Goal: Task Accomplishment & Management: Manage account settings

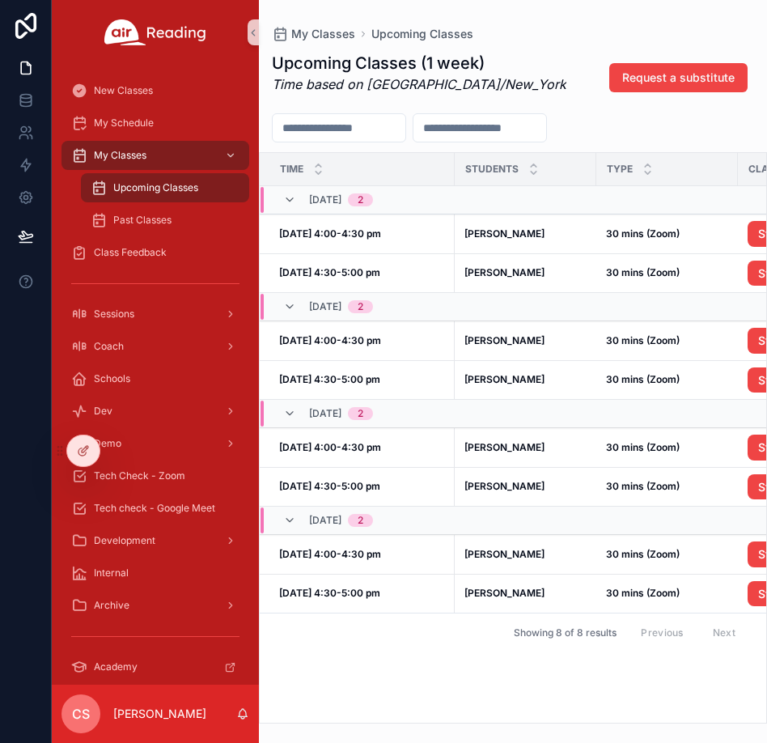
scroll to position [0, 256]
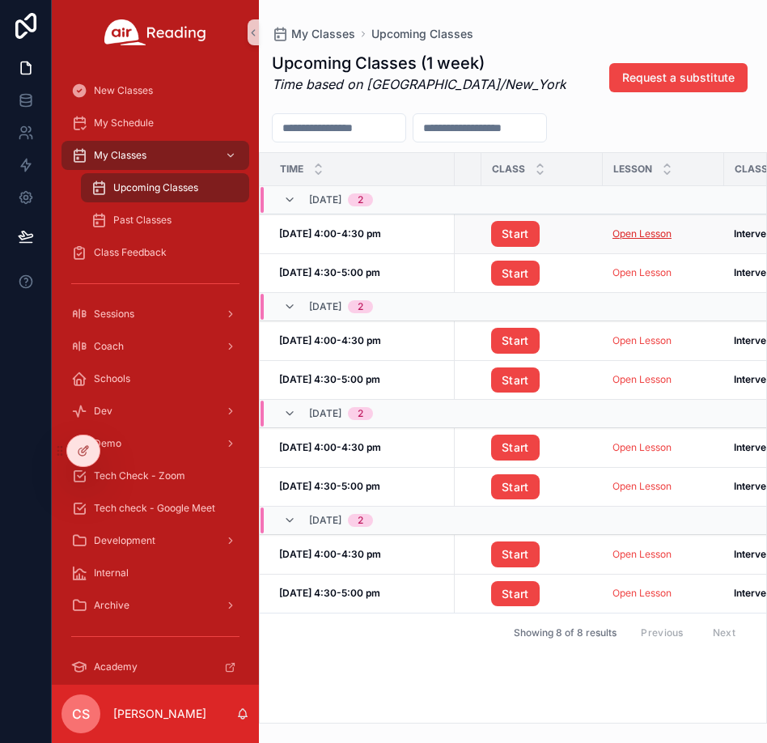
click at [629, 238] on link "Open Lesson" at bounding box center [642, 233] width 59 height 12
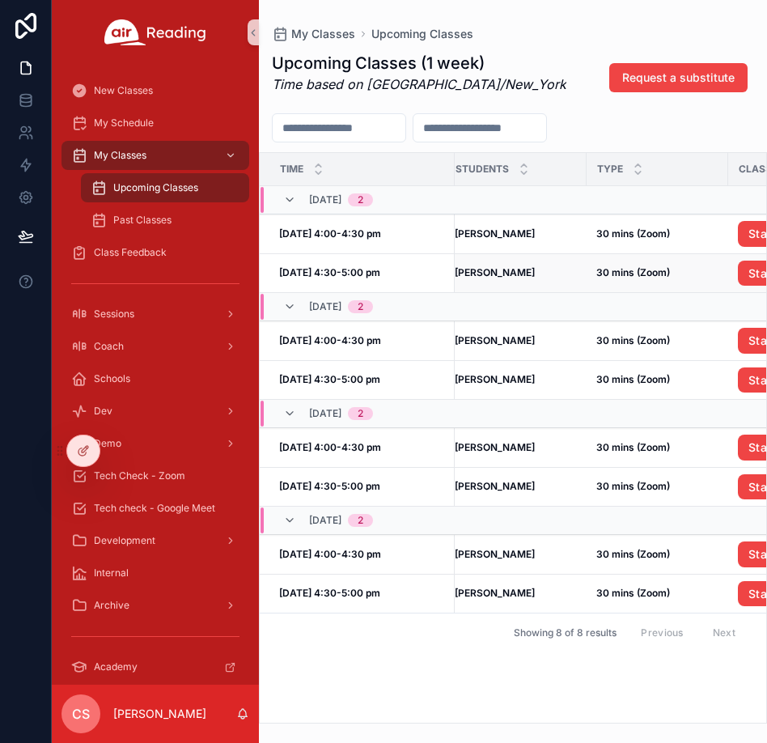
scroll to position [0, 0]
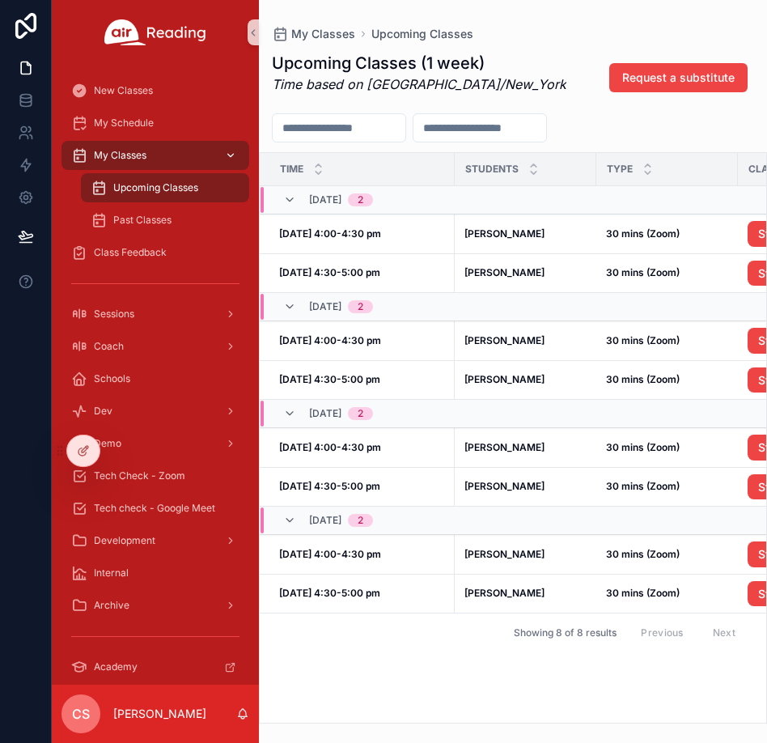
click at [130, 154] on span "My Classes" at bounding box center [120, 155] width 53 height 13
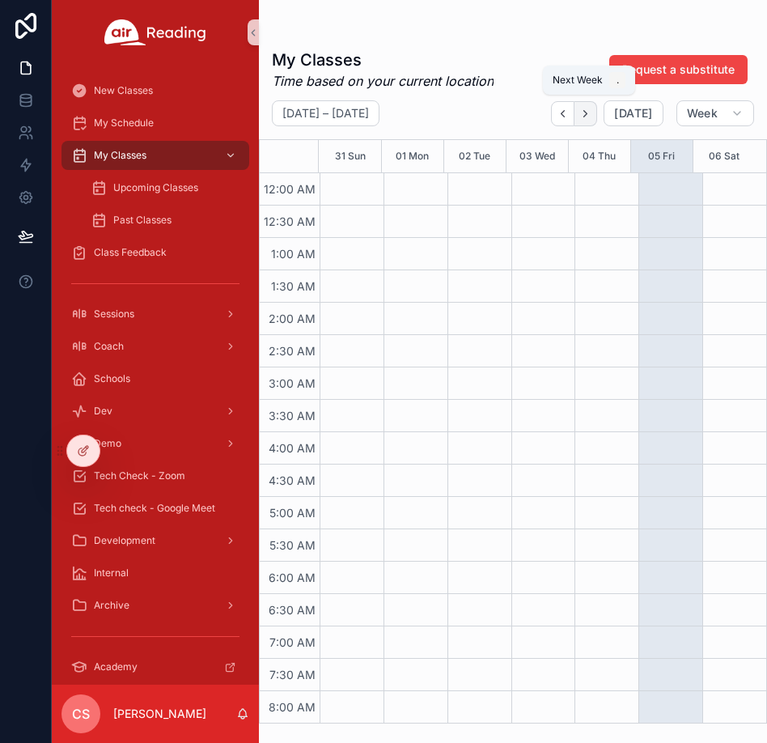
click at [594, 122] on button "Next" at bounding box center [585, 113] width 23 height 25
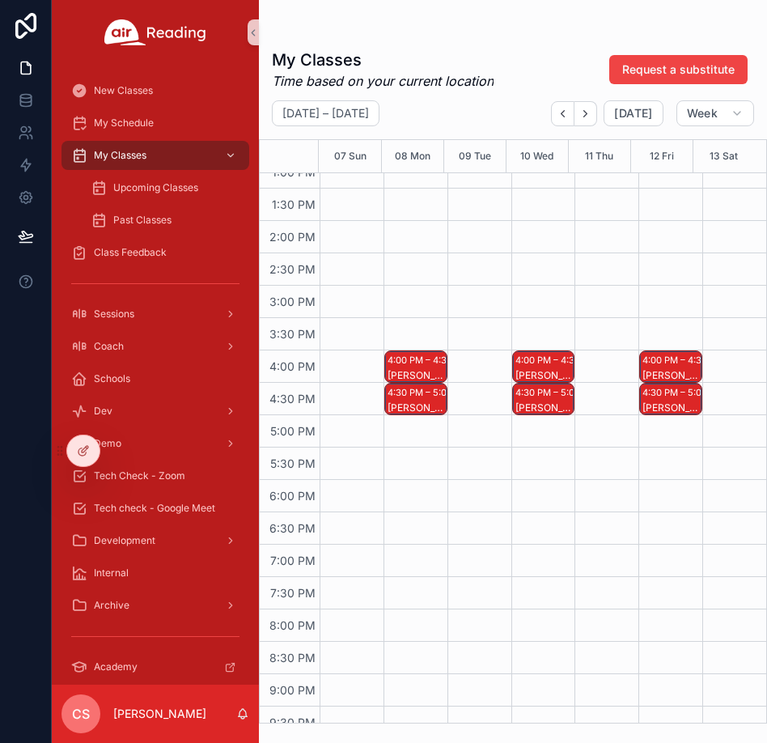
scroll to position [916, 0]
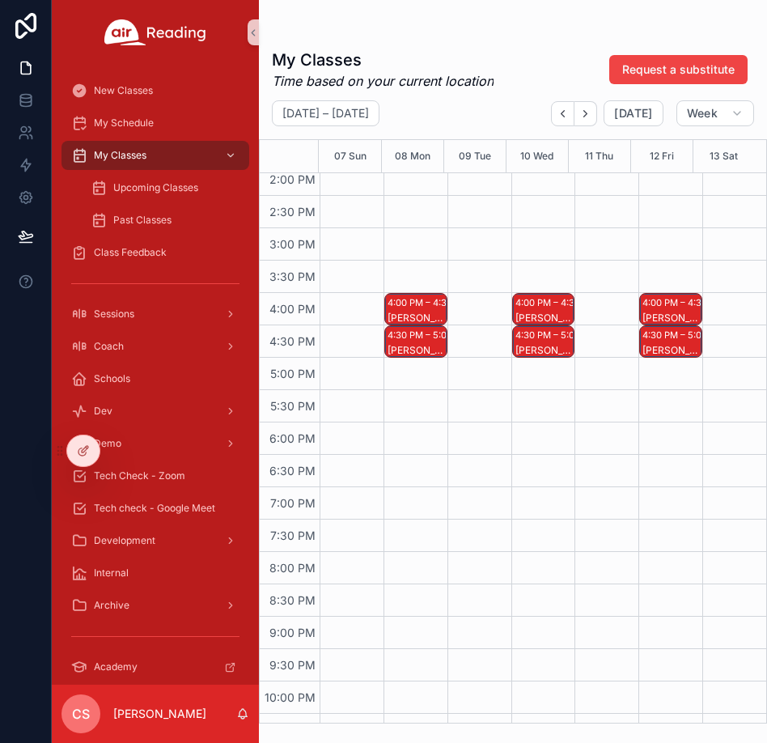
click at [414, 308] on div "4:00 PM – 4:30 PM" at bounding box center [430, 303] width 85 height 16
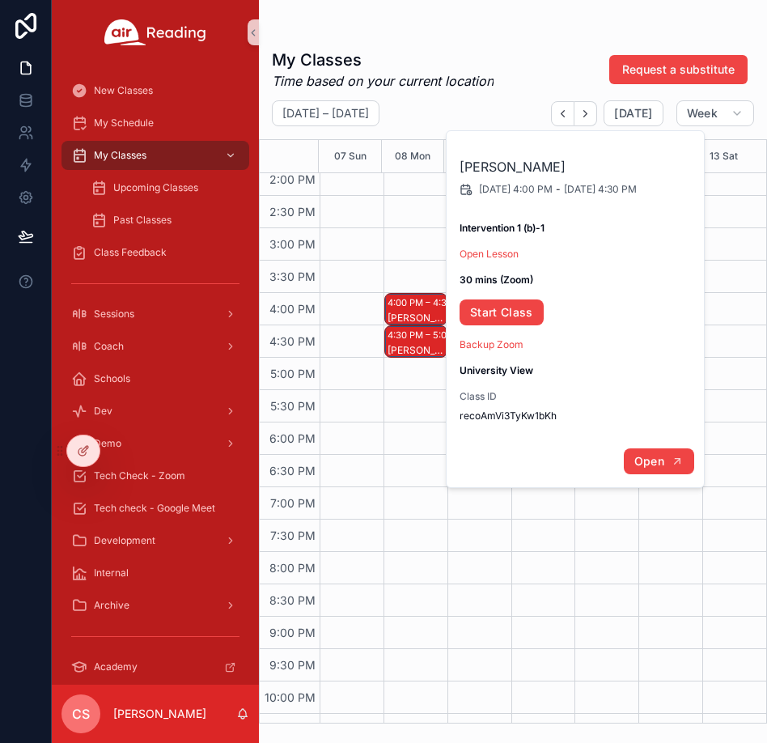
click at [644, 464] on span "Open" at bounding box center [649, 461] width 30 height 15
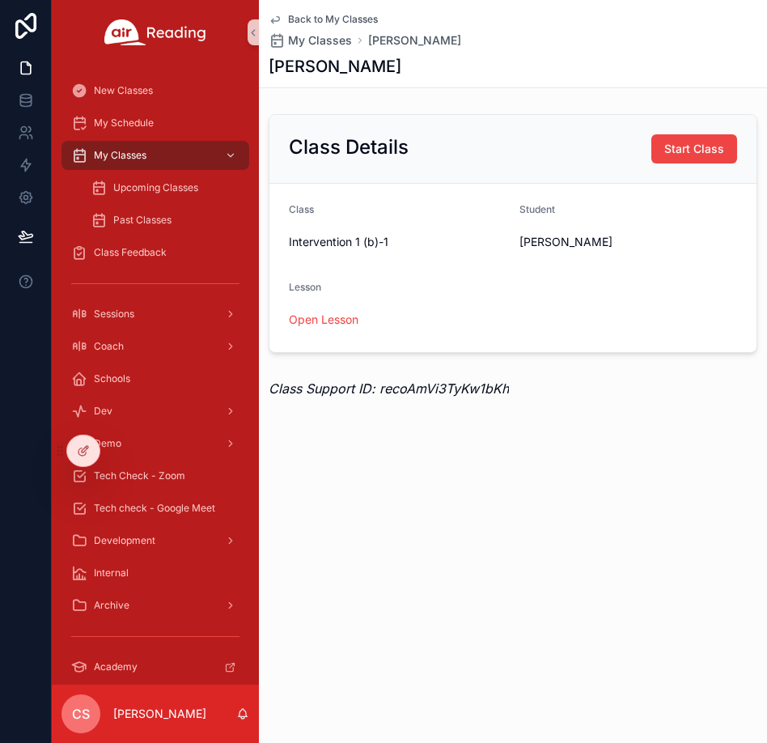
click at [274, 18] on icon "scrollable content" at bounding box center [275, 19] width 13 height 13
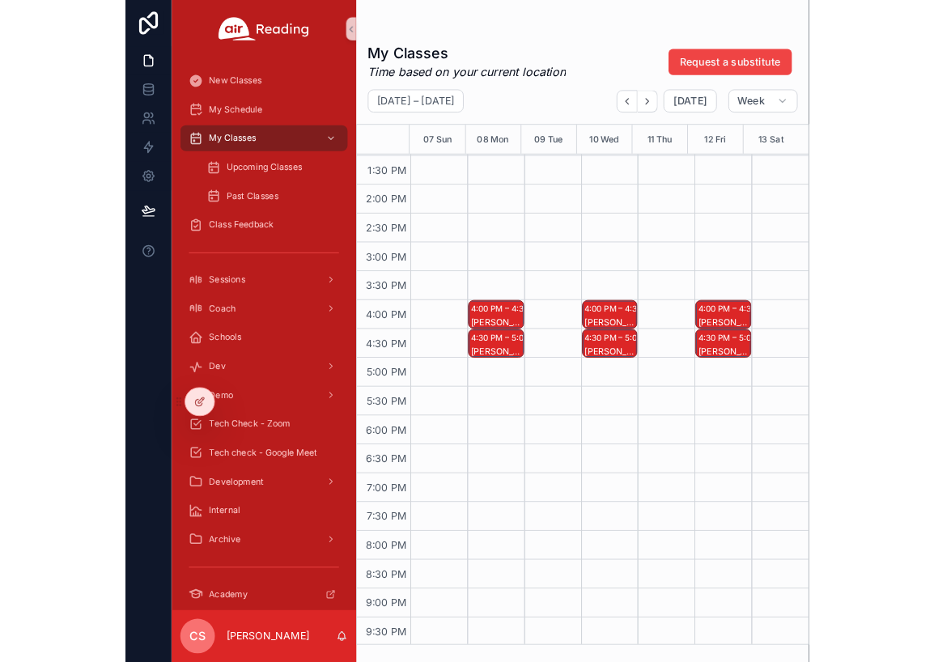
scroll to position [887, 0]
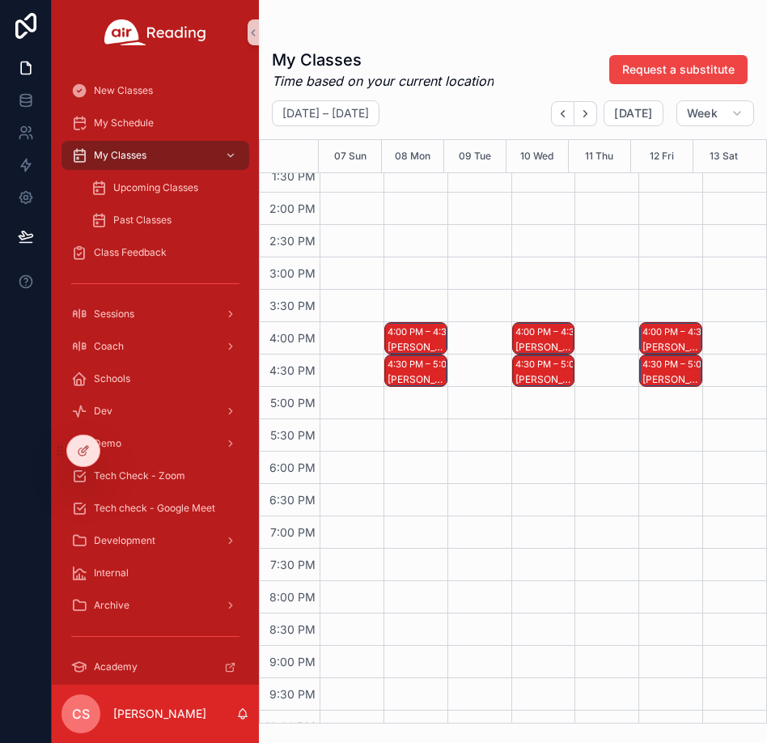
click at [401, 369] on div "4:30 PM – 5:00 PM" at bounding box center [430, 364] width 85 height 16
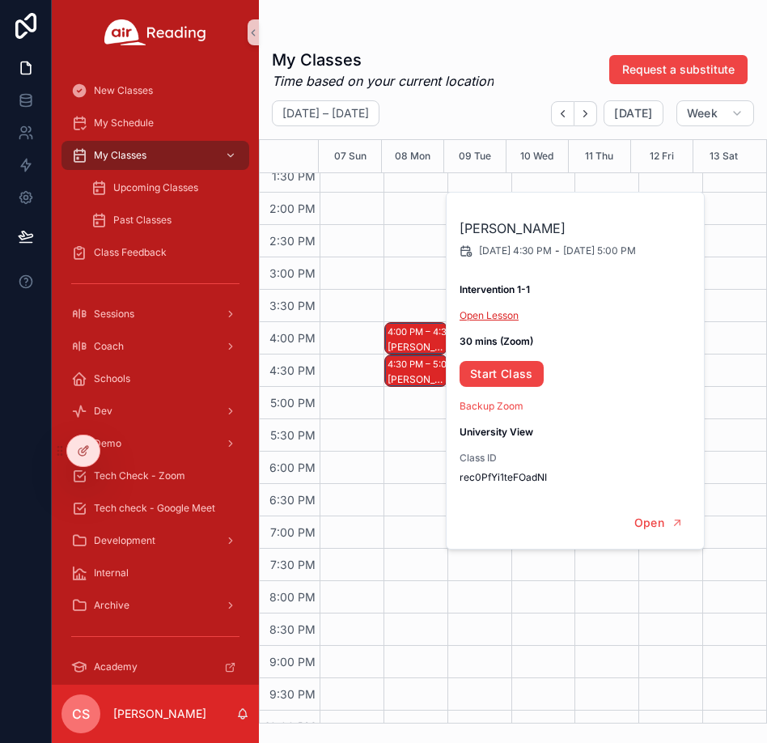
click at [467, 316] on link "Open Lesson" at bounding box center [489, 315] width 59 height 12
click at [519, 47] on div "My Classes Time based on your current location Request a substitute September 0…" at bounding box center [513, 381] width 508 height 685
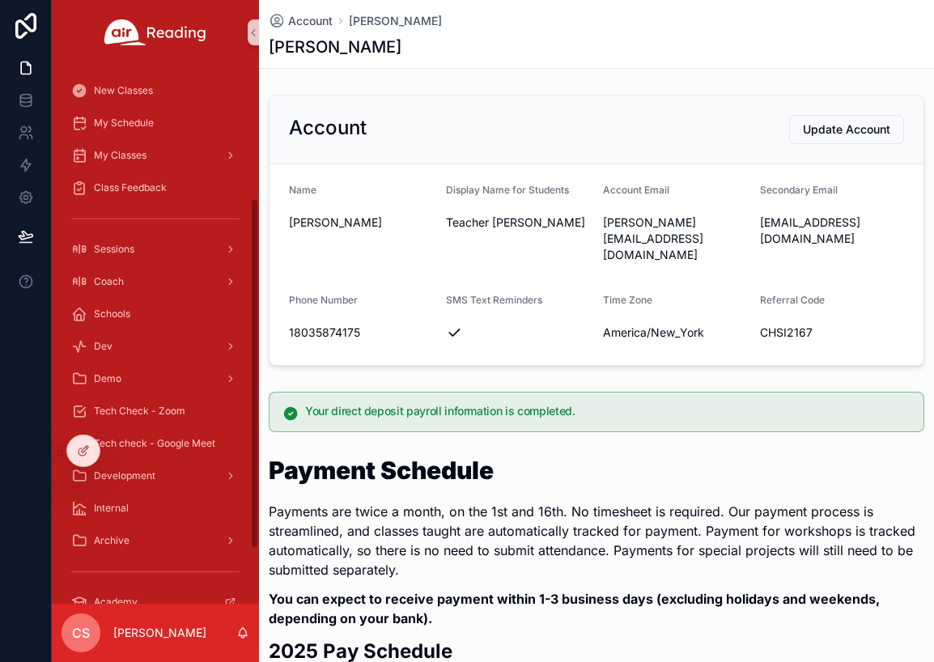
scroll to position [206, 0]
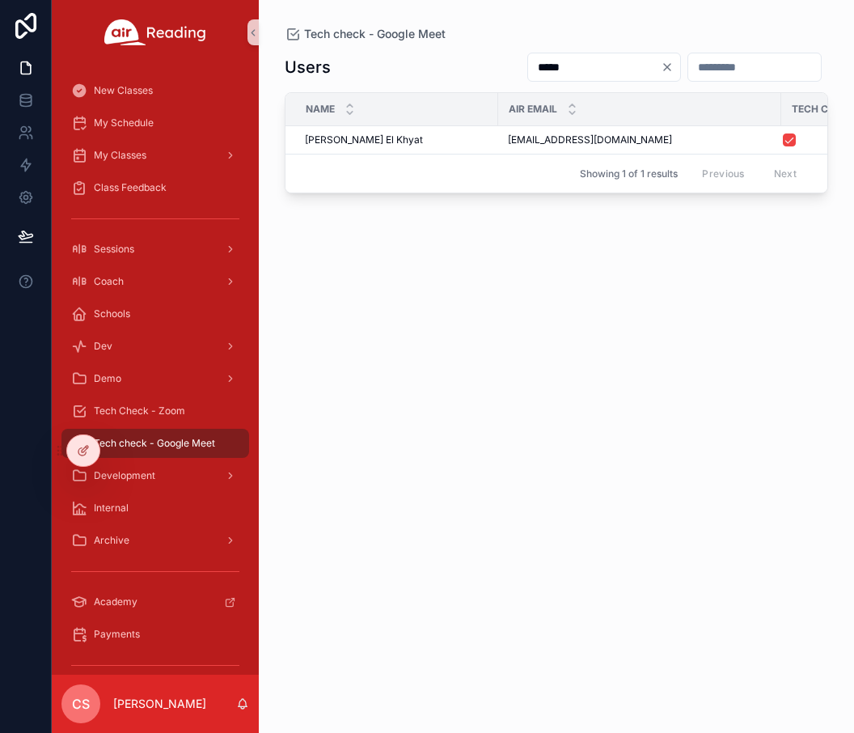
scroll to position [0, 146]
